Goal: Find specific page/section: Find specific page/section

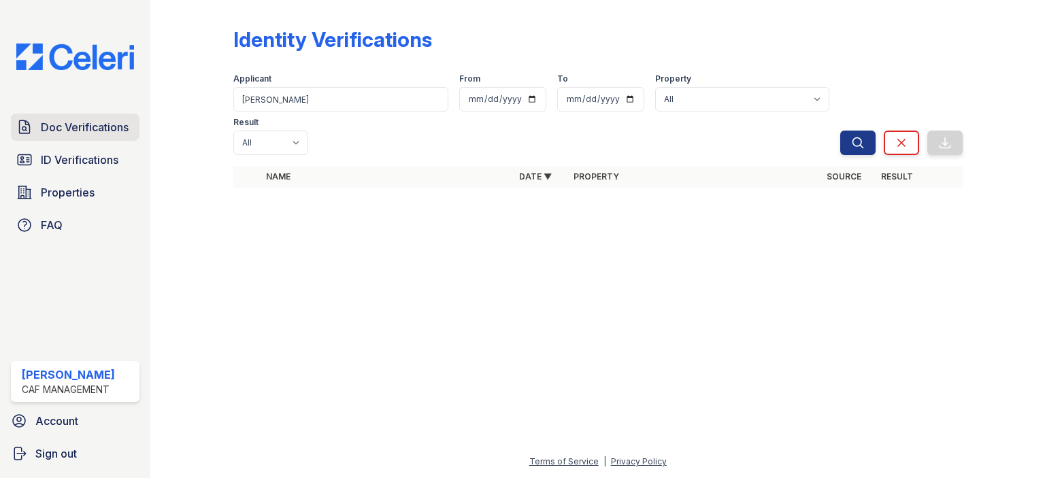
click at [108, 132] on span "Doc Verifications" at bounding box center [85, 127] width 88 height 16
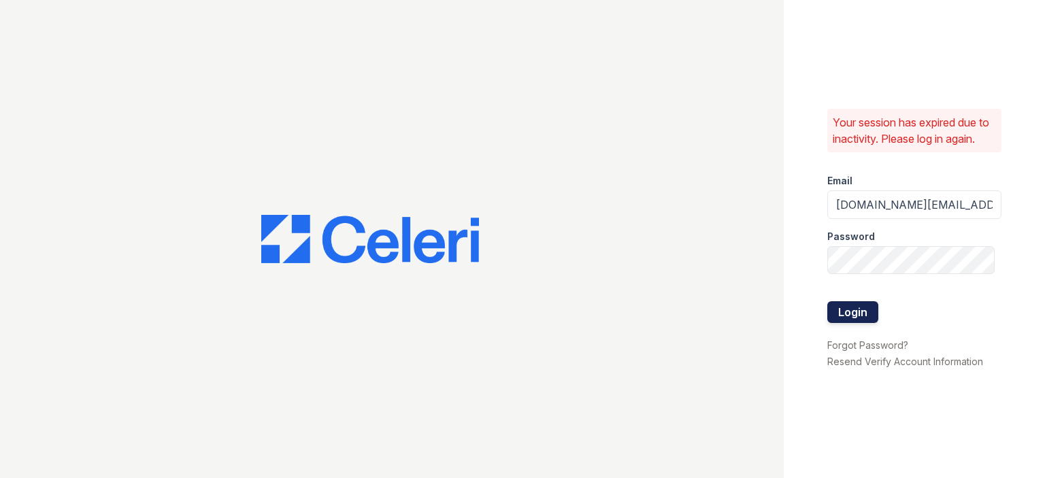
click at [848, 317] on button "Login" at bounding box center [852, 312] width 51 height 22
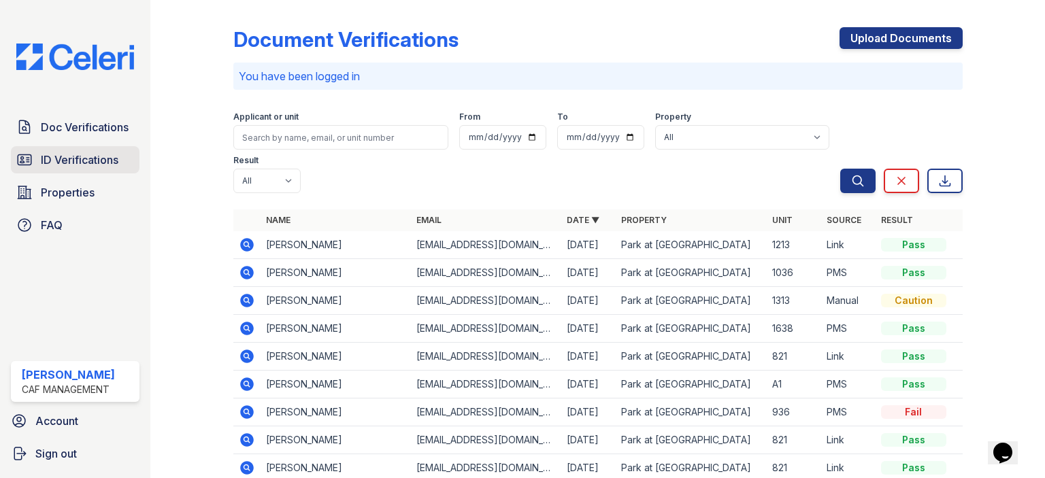
click at [100, 152] on span "ID Verifications" at bounding box center [80, 160] width 78 height 16
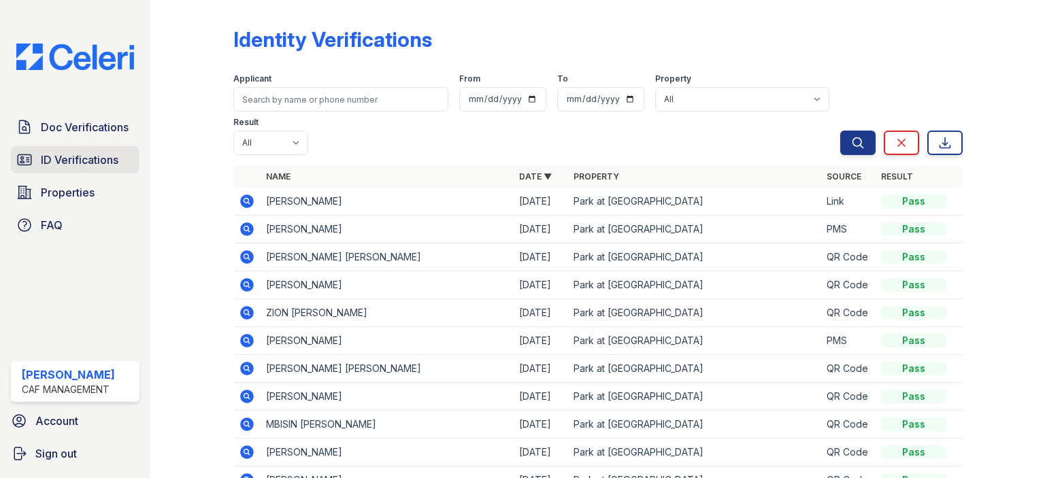
click at [105, 157] on span "ID Verifications" at bounding box center [80, 160] width 78 height 16
